Goal: Use online tool/utility

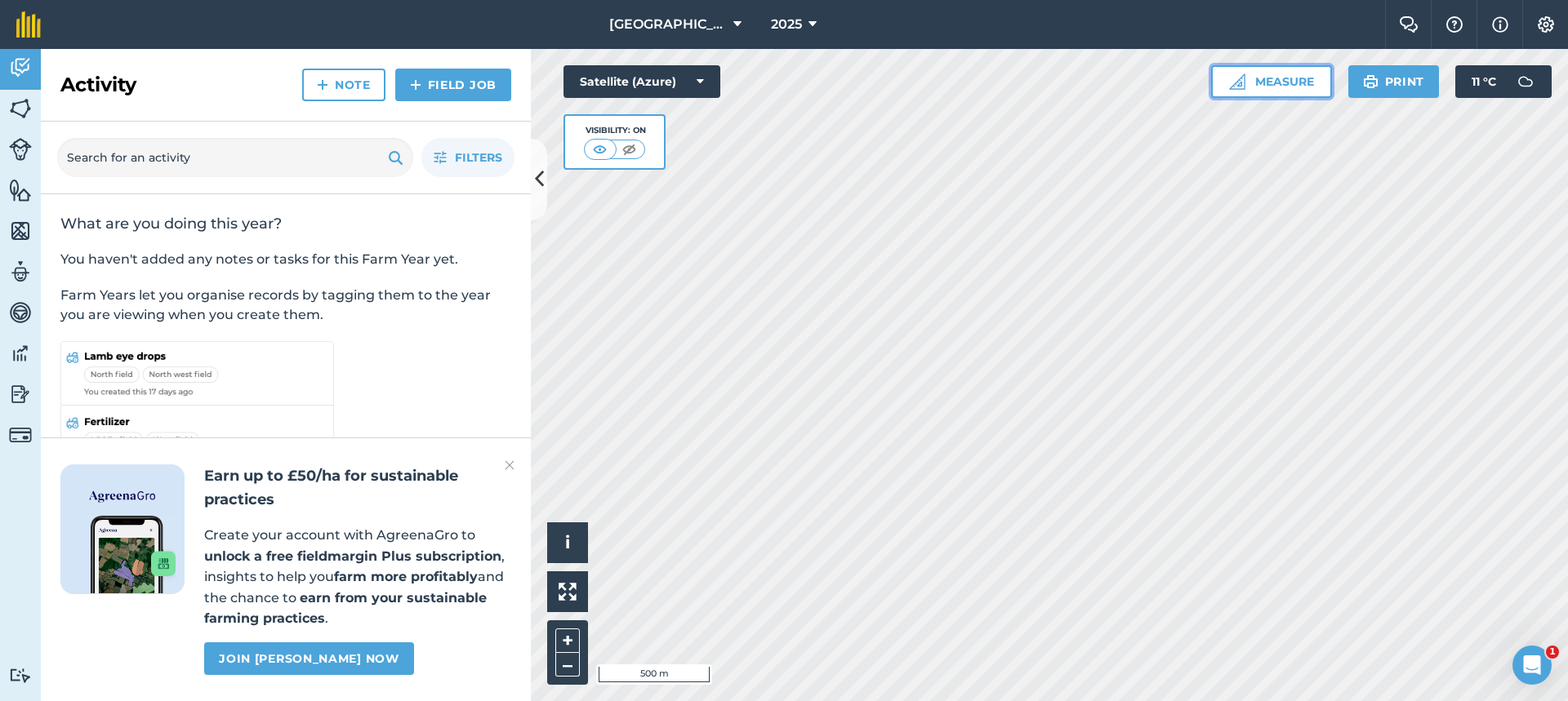
click at [1295, 84] on button "Measure" at bounding box center [1271, 82] width 121 height 33
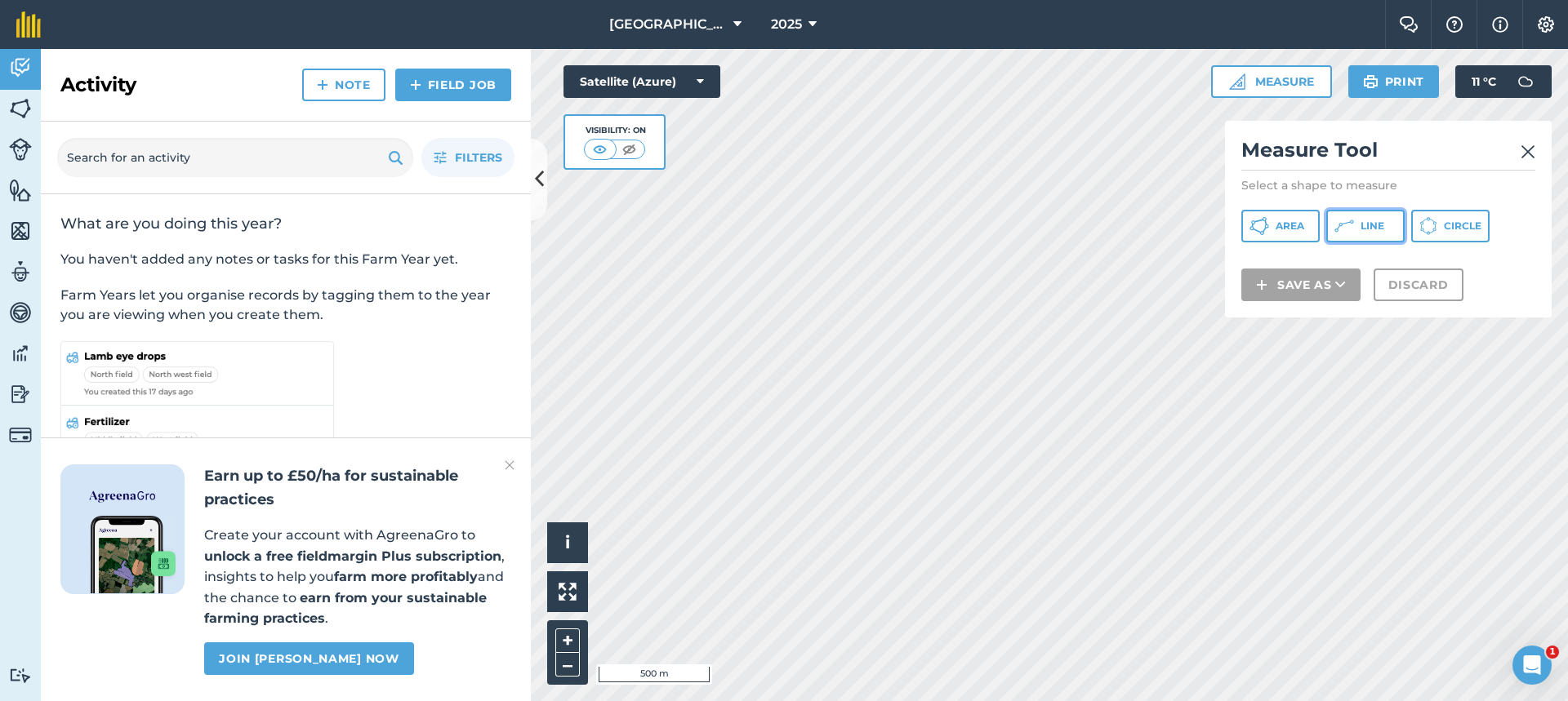
click at [1354, 227] on button "Line" at bounding box center [1365, 227] width 78 height 33
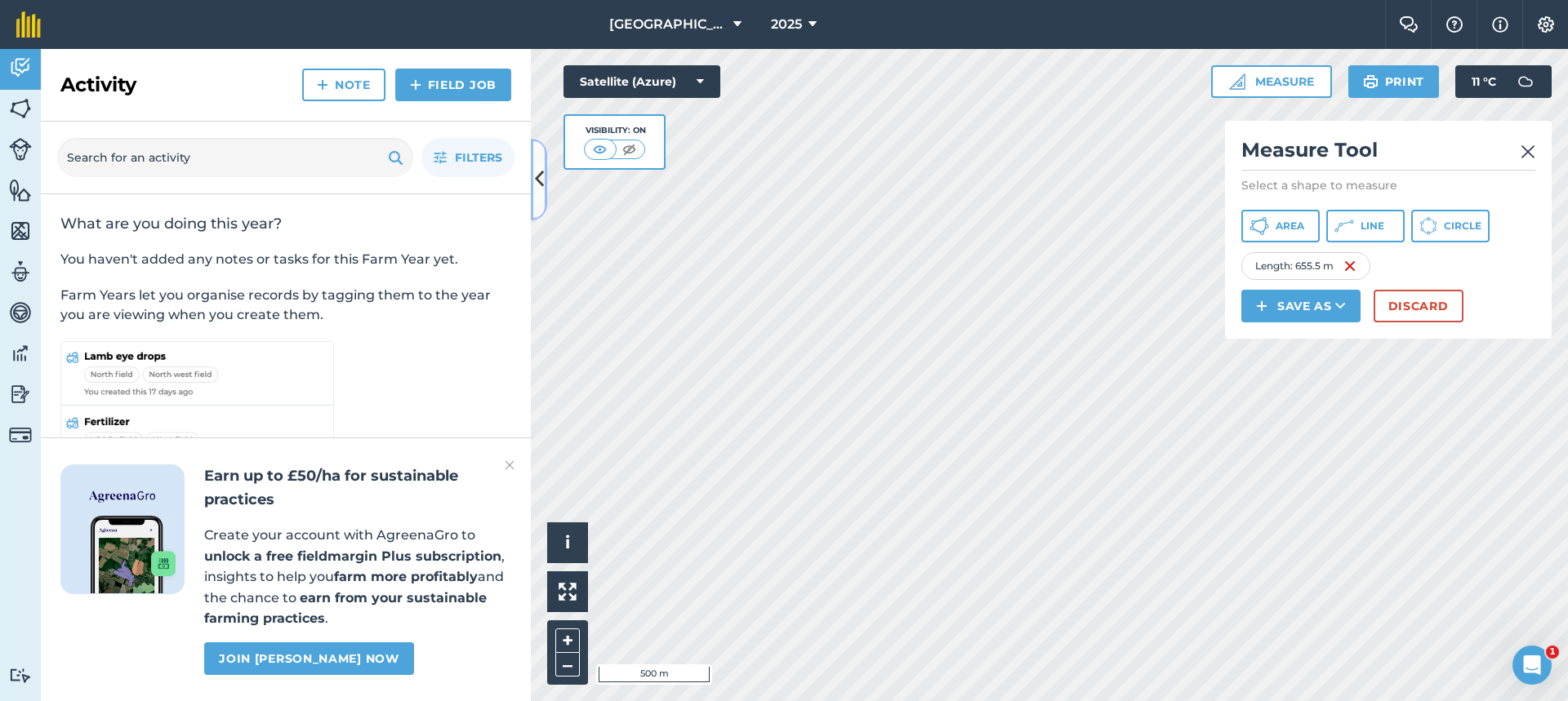
click at [541, 168] on icon at bounding box center [539, 179] width 9 height 29
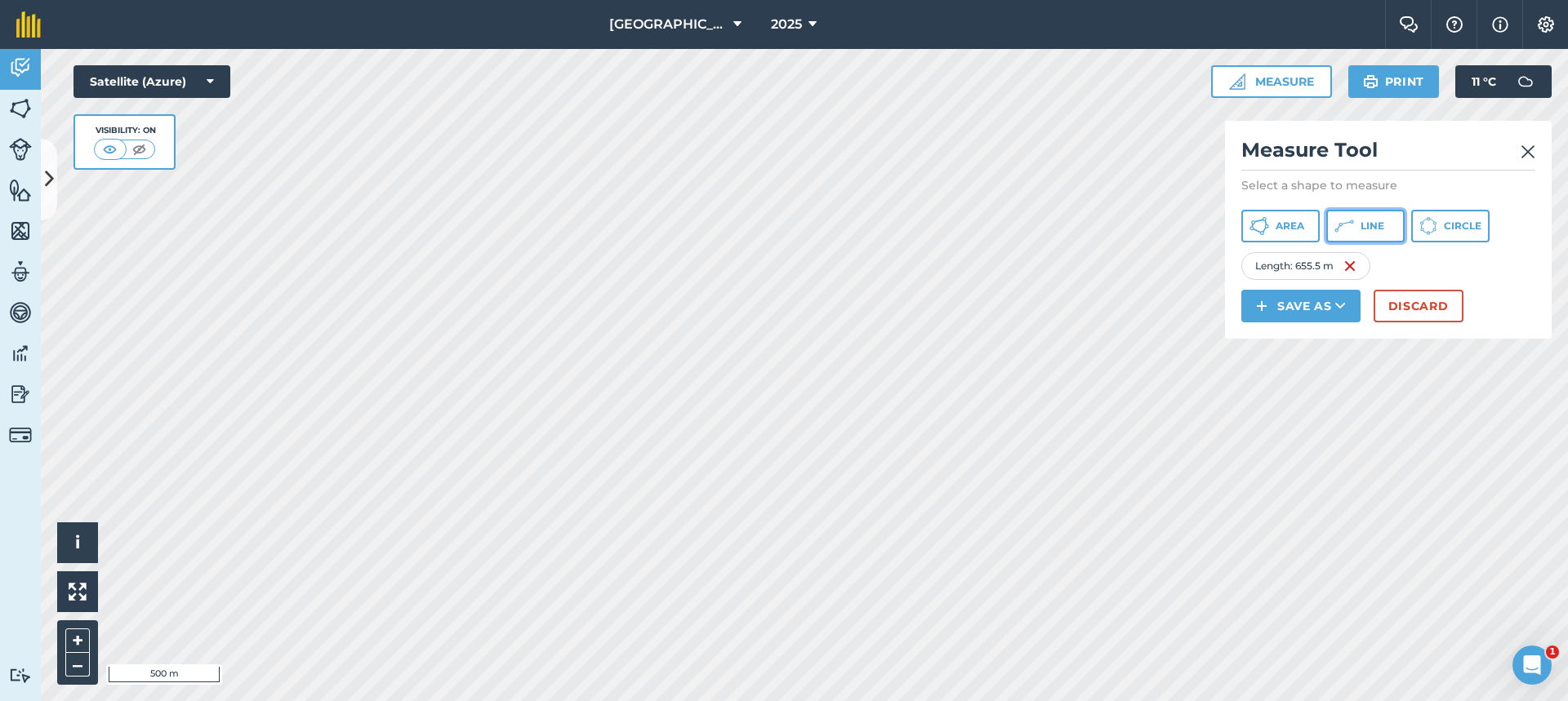
click at [1360, 230] on button "Line" at bounding box center [1365, 227] width 78 height 33
click at [1350, 230] on icon at bounding box center [1345, 227] width 20 height 20
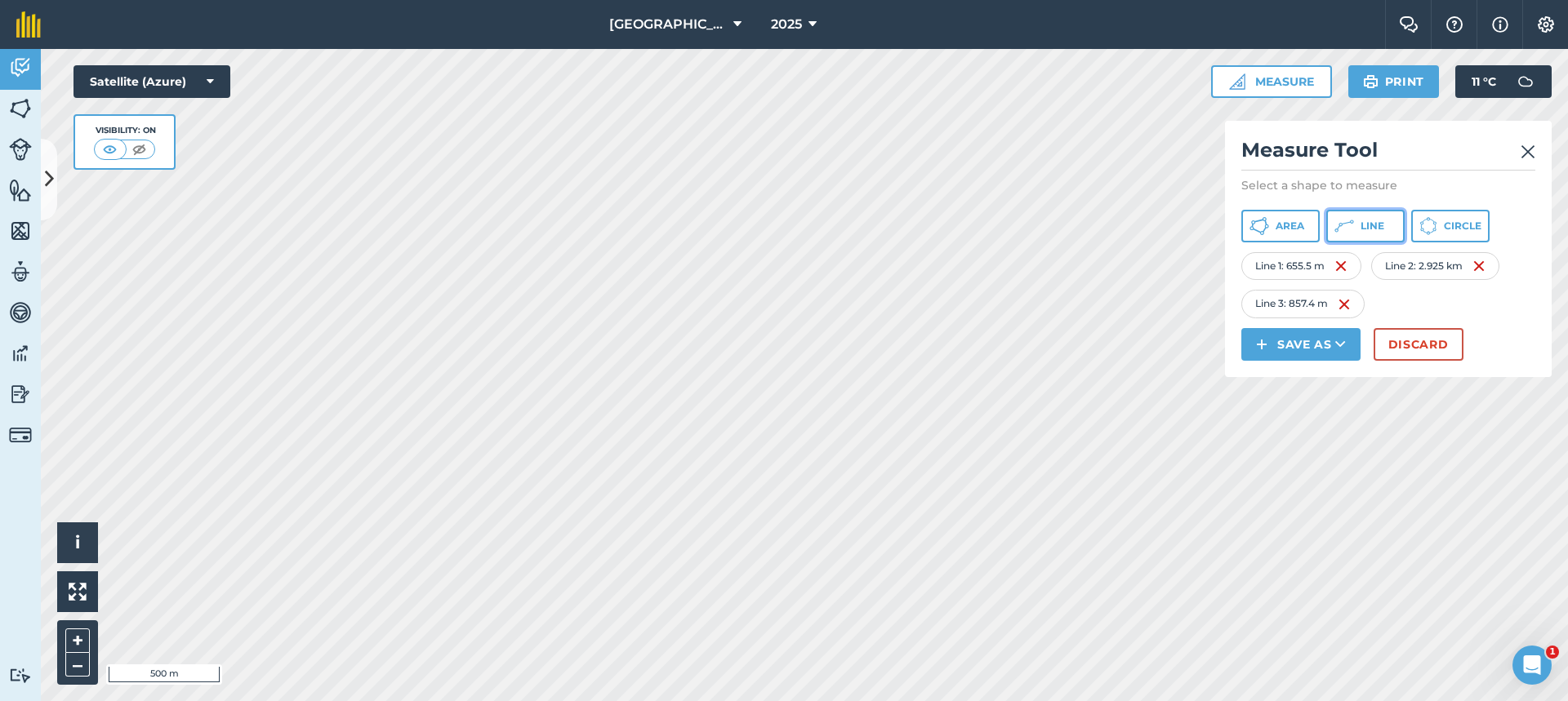
click at [1368, 222] on span "Line" at bounding box center [1373, 227] width 24 height 13
click at [1355, 214] on button "Line" at bounding box center [1365, 227] width 78 height 33
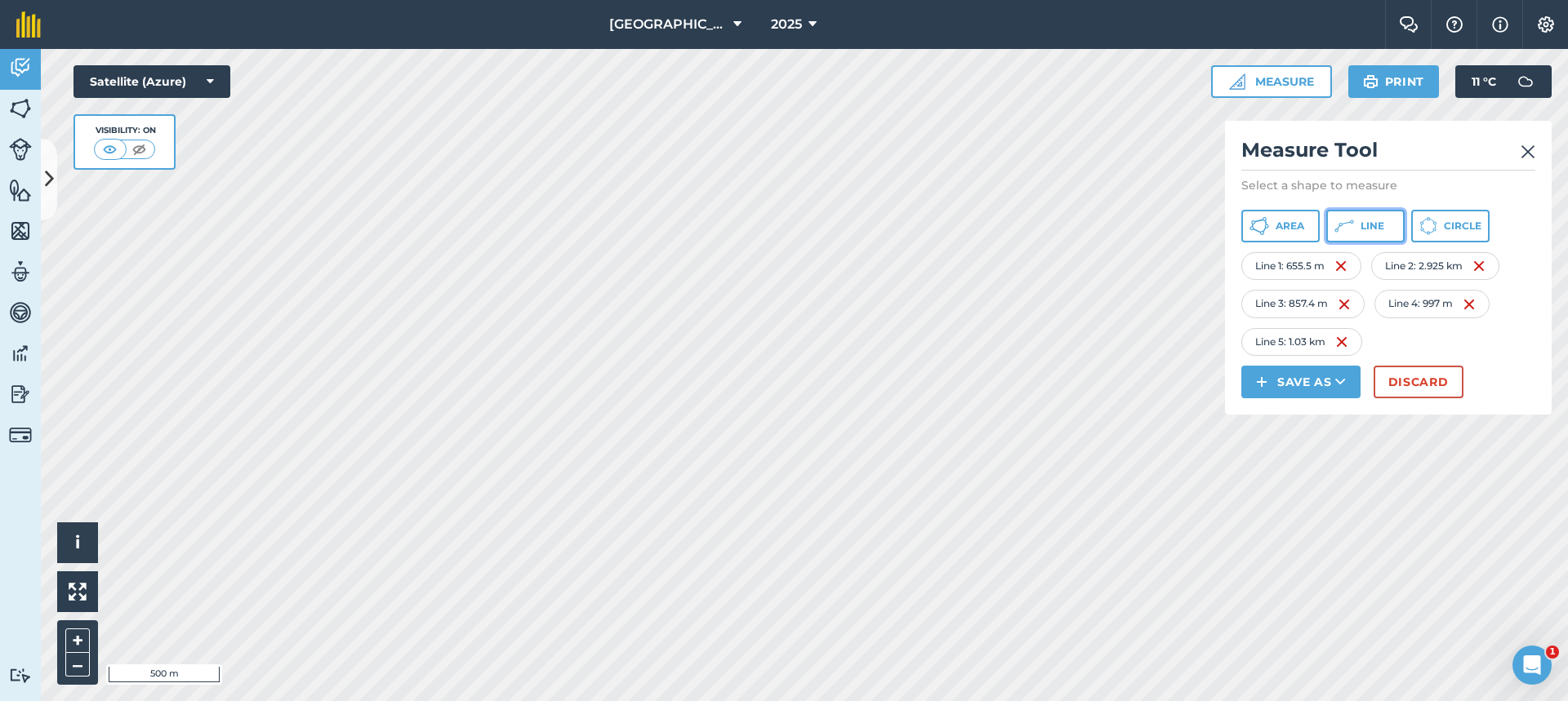
click at [1341, 225] on icon at bounding box center [1345, 227] width 20 height 20
click at [1351, 222] on icon at bounding box center [1352, 222] width 3 height 3
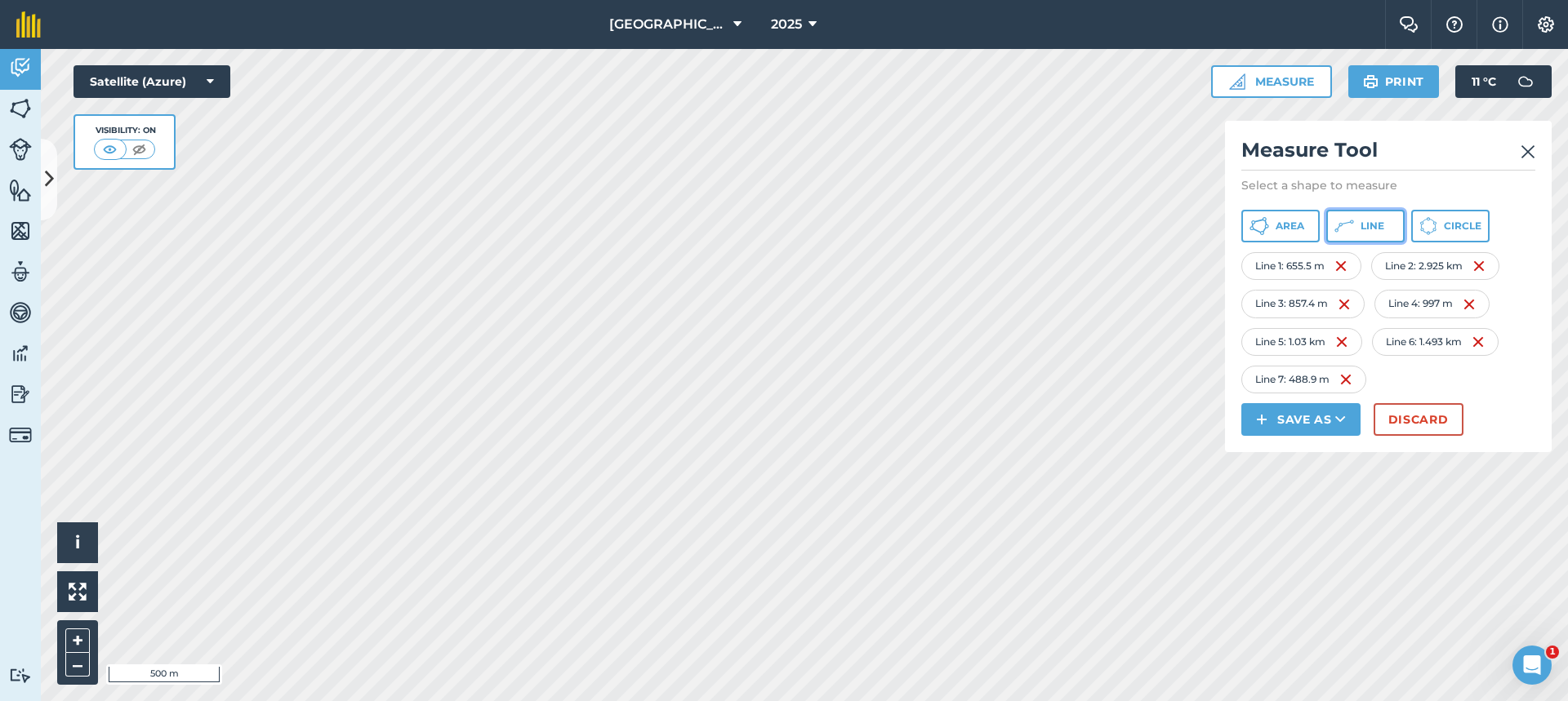
click at [1369, 222] on span "Line" at bounding box center [1373, 227] width 24 height 13
click at [1340, 221] on icon at bounding box center [1345, 227] width 20 height 20
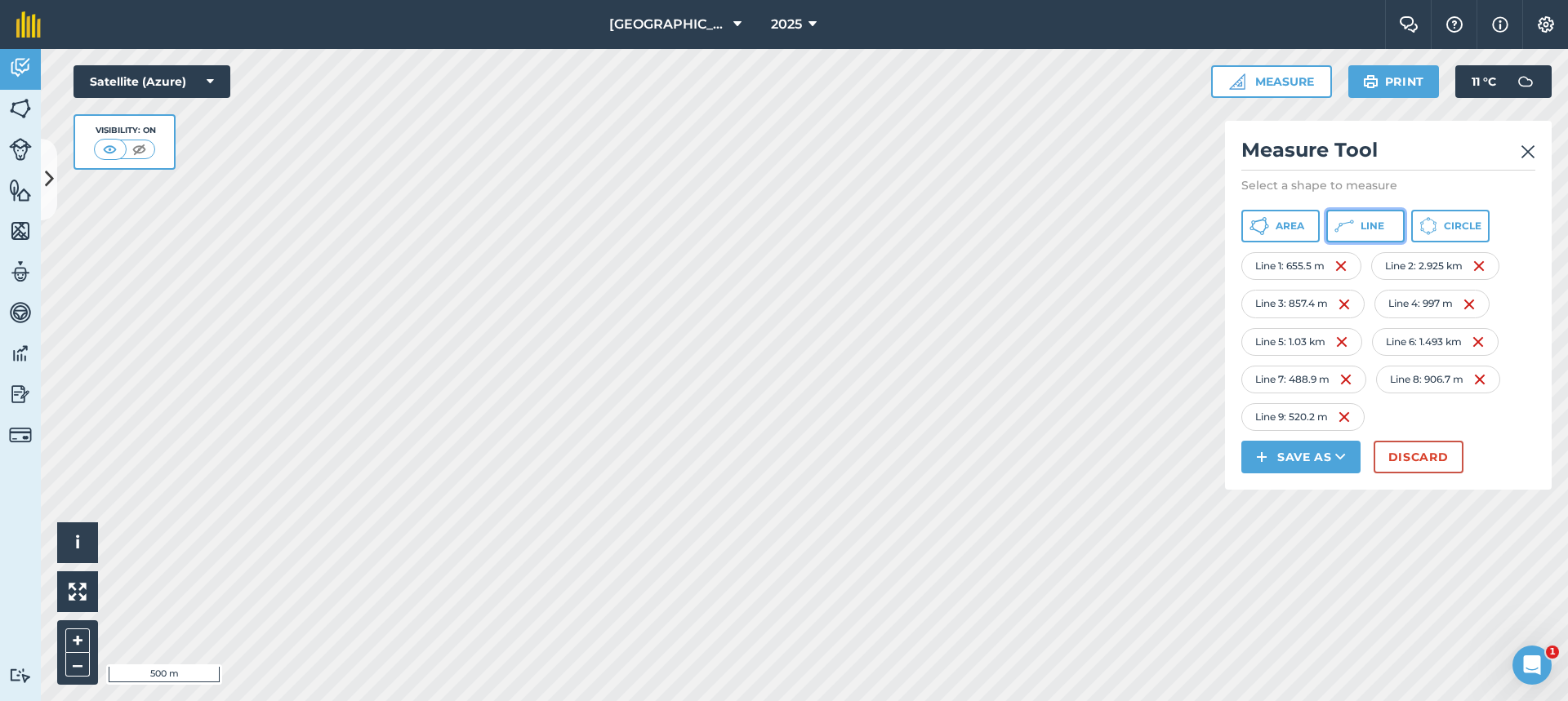
drag, startPoint x: 1346, startPoint y: 227, endPoint x: 1290, endPoint y: 263, distance: 66.6
click at [1347, 227] on icon at bounding box center [1345, 227] width 20 height 20
click at [1345, 234] on icon at bounding box center [1345, 227] width 20 height 20
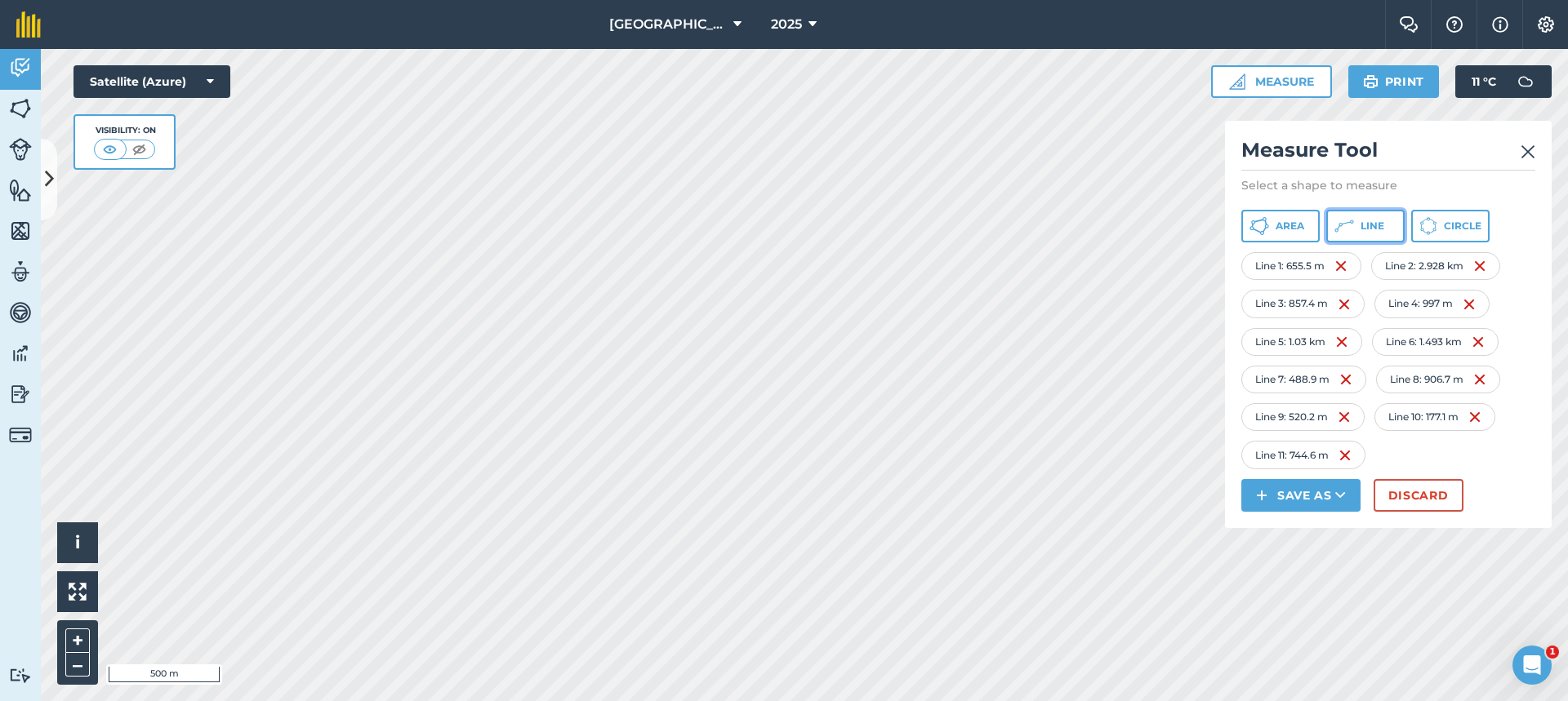
click at [1373, 236] on button "Line" at bounding box center [1365, 227] width 78 height 33
click at [1363, 235] on button "Line" at bounding box center [1365, 227] width 78 height 33
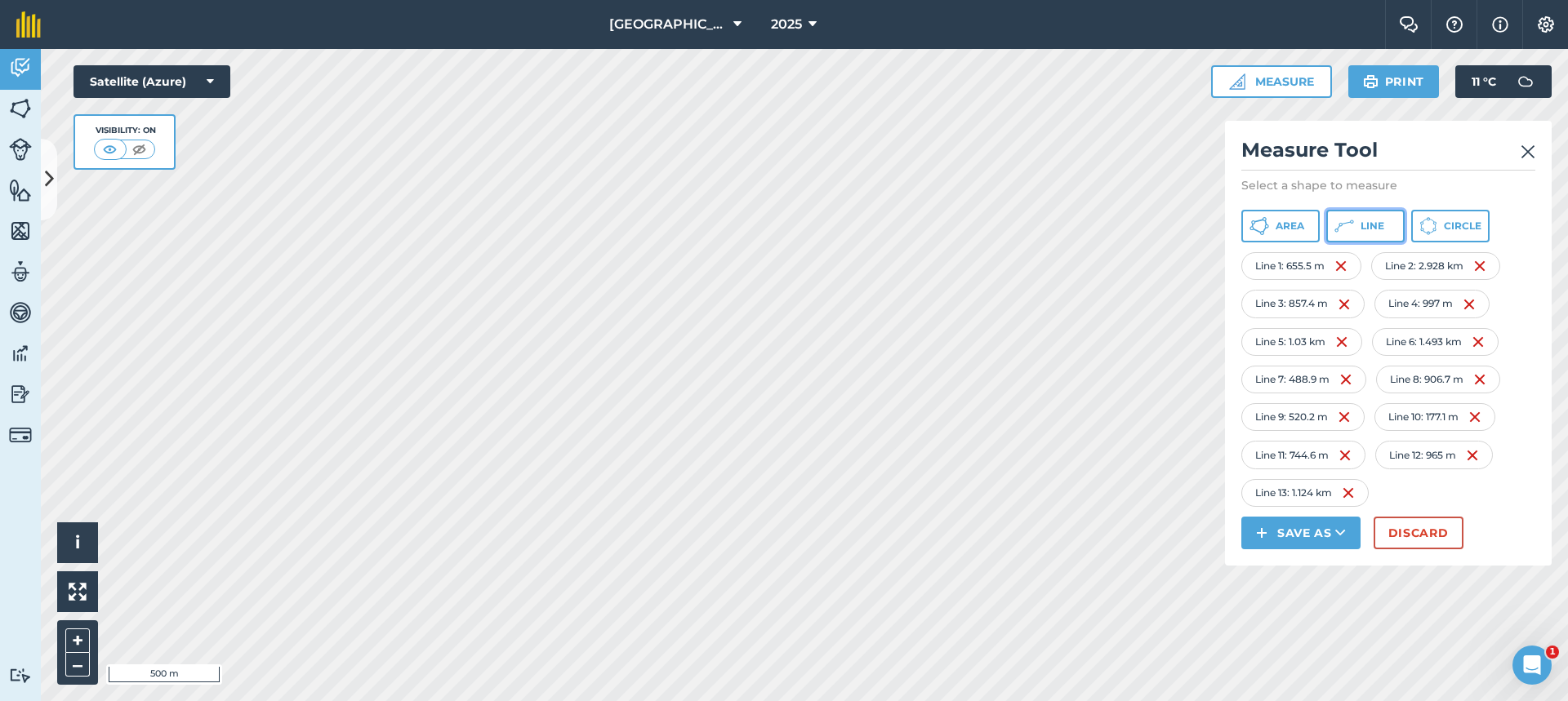
click at [1367, 234] on button "Line" at bounding box center [1365, 227] width 78 height 33
click at [1534, 154] on img at bounding box center [1529, 152] width 15 height 20
